Goal: Navigation & Orientation: Find specific page/section

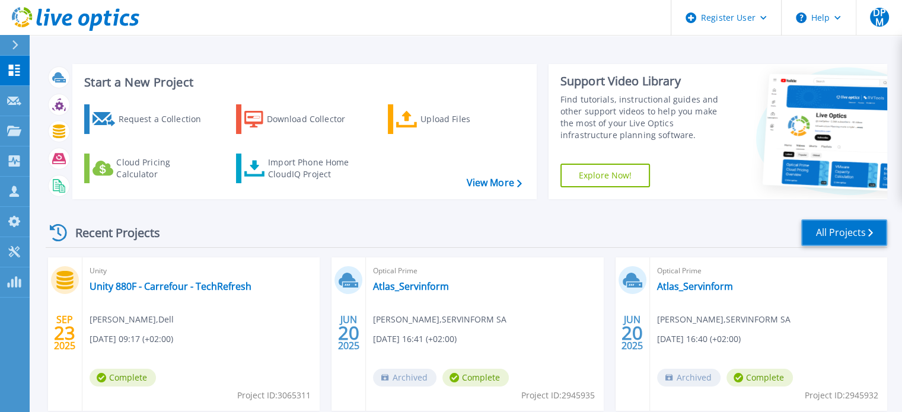
click at [825, 230] on link "All Projects" at bounding box center [844, 232] width 86 height 27
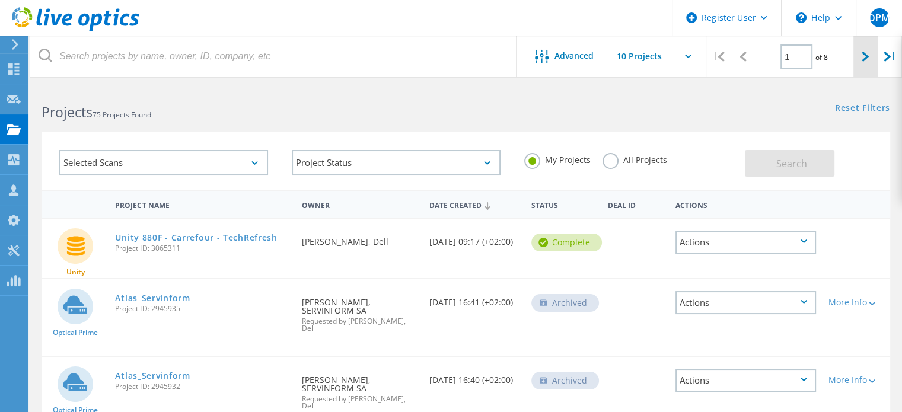
click at [856, 54] on div at bounding box center [865, 57] width 24 height 42
type input "2"
